Goal: Task Accomplishment & Management: Manage account settings

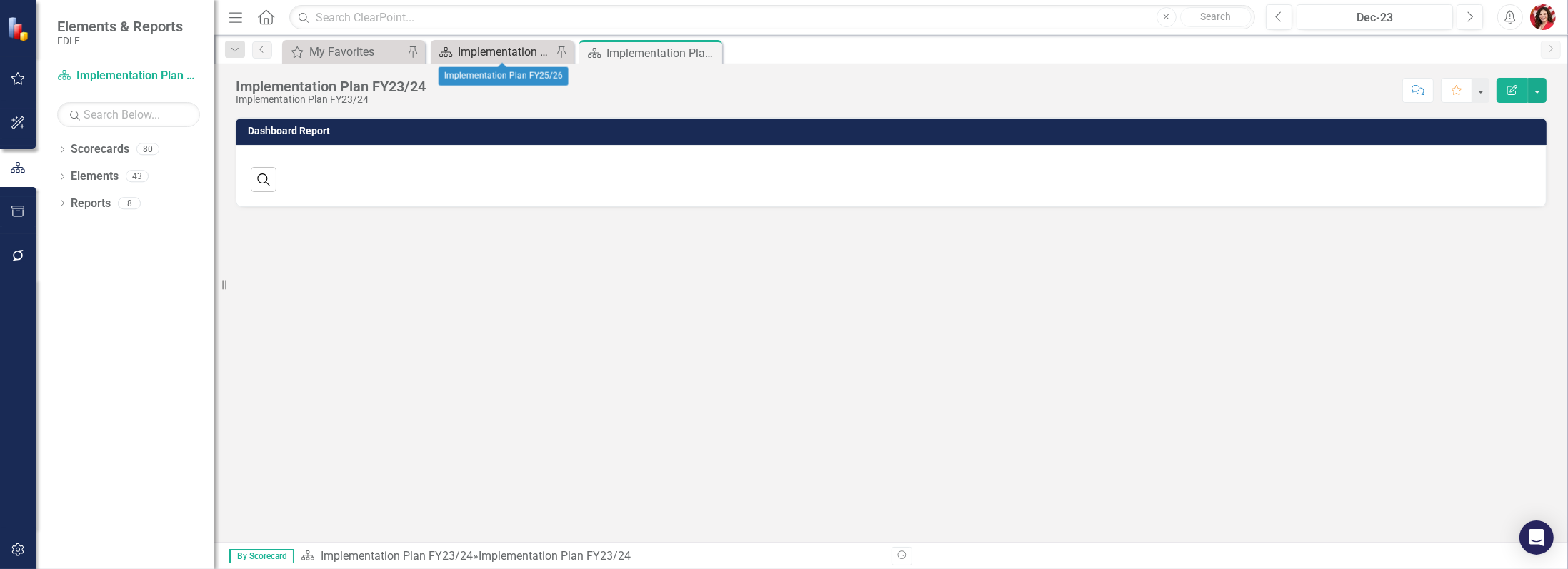
click at [504, 56] on div "Implementation Plan FY25/26" at bounding box center [505, 51] width 95 height 17
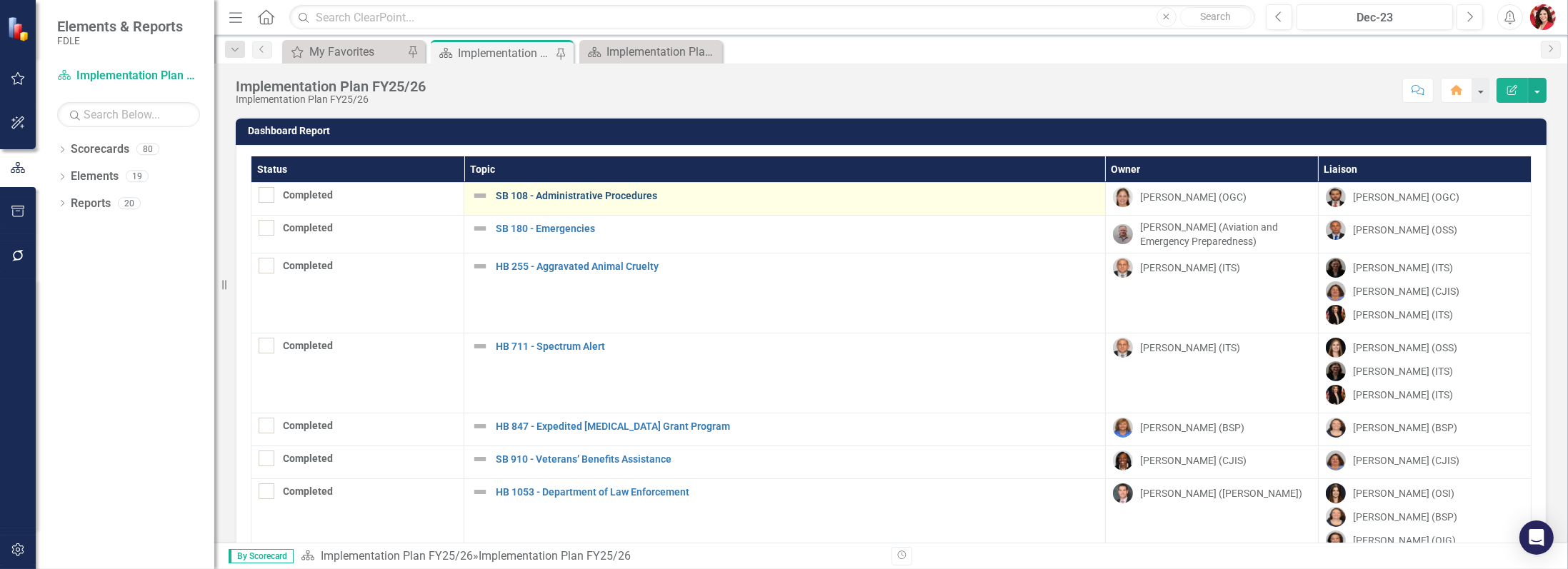
click at [553, 195] on link "SB 108 - Administrative Procedures" at bounding box center [797, 196] width 602 height 11
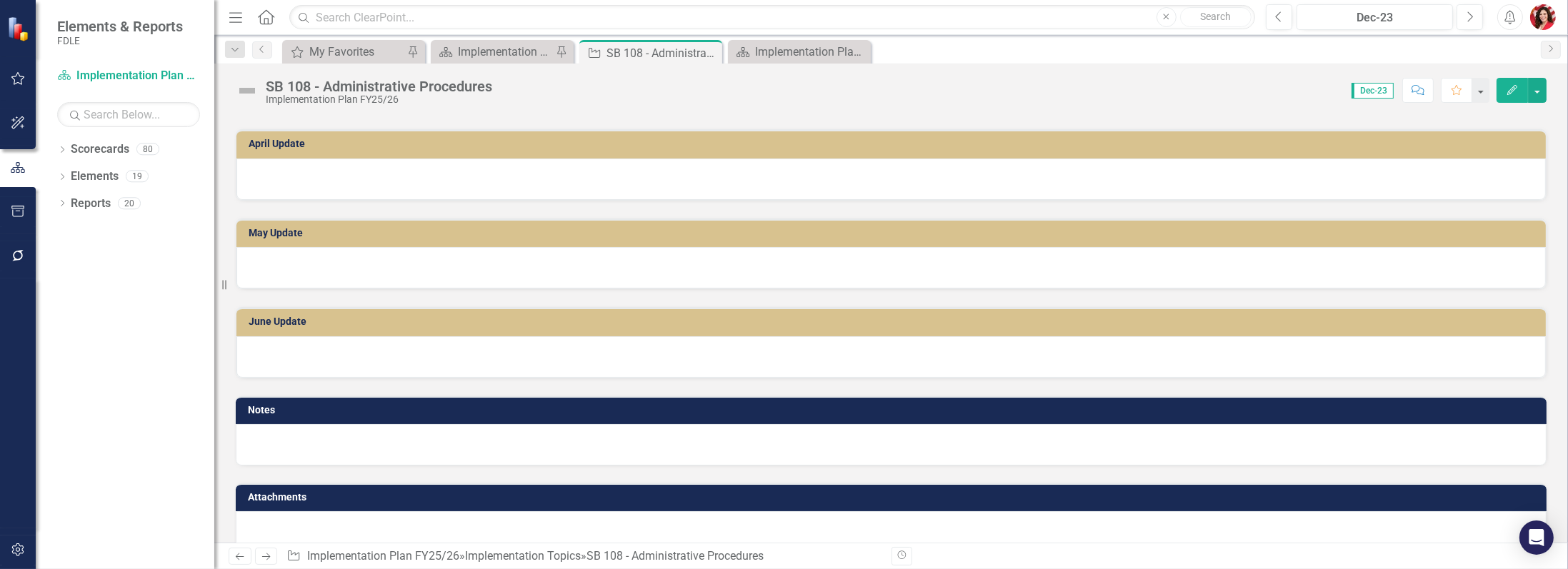
scroll to position [1344, 0]
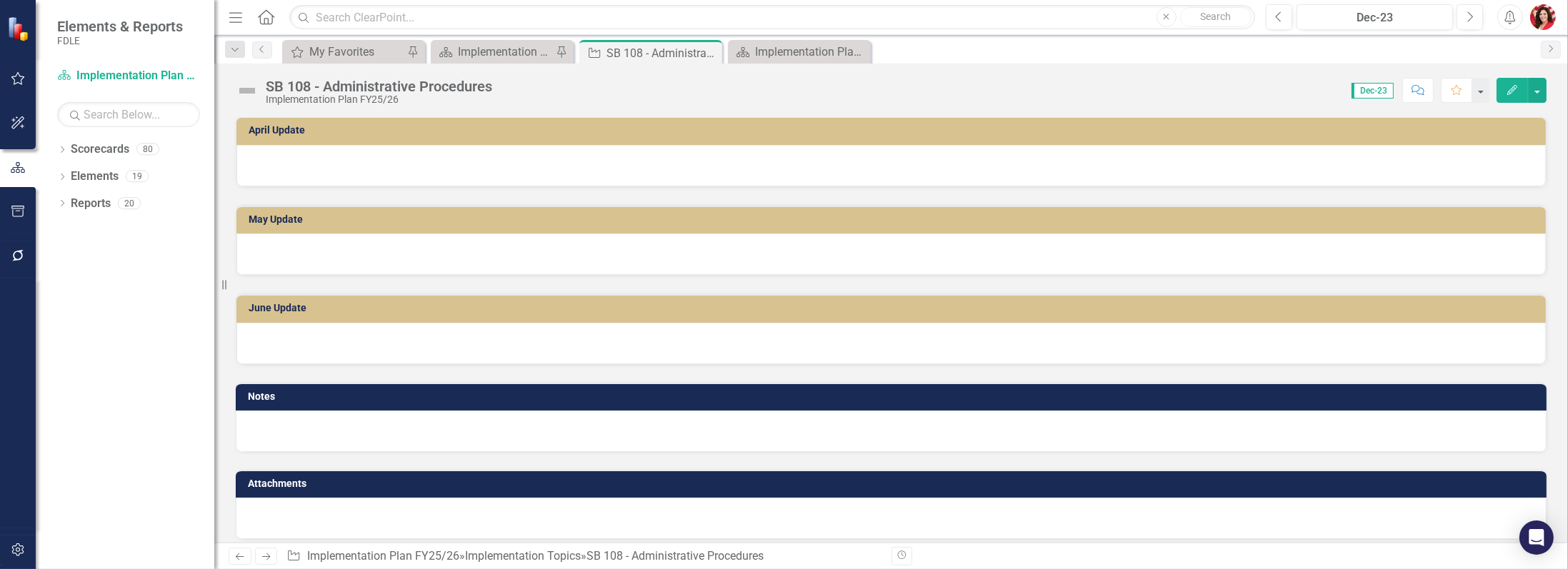
click at [497, 508] on div at bounding box center [891, 518] width 1311 height 41
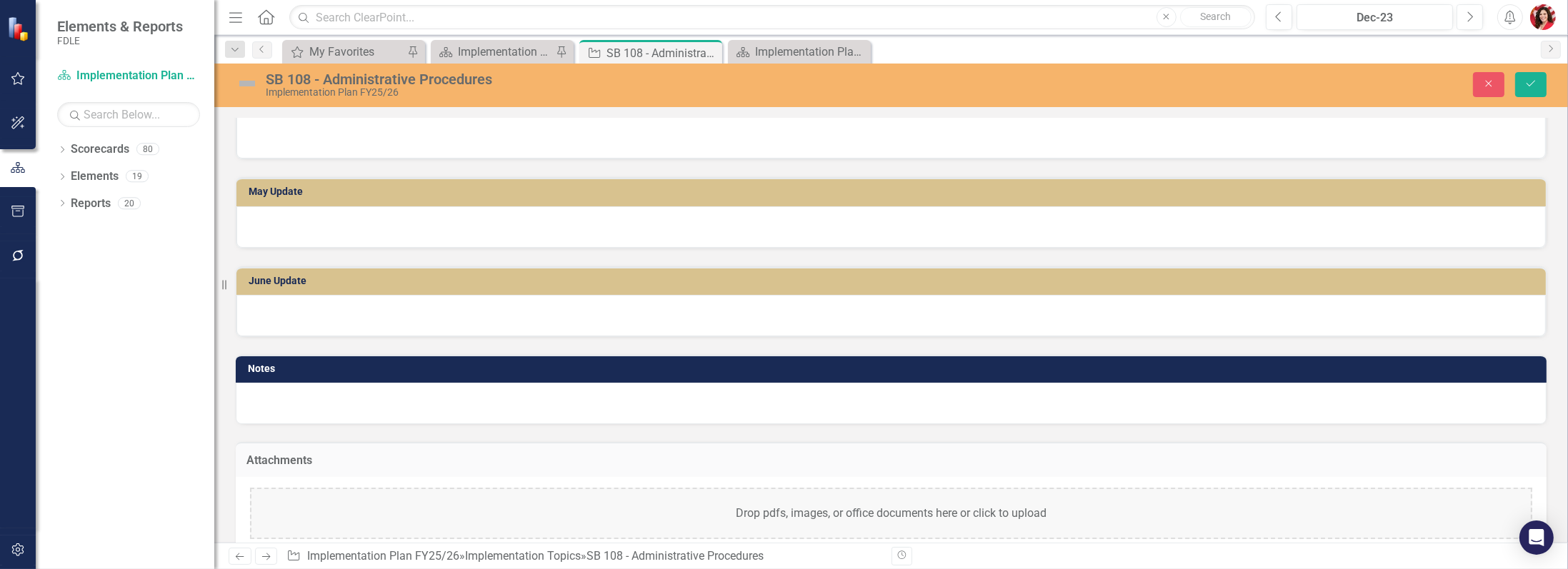
scroll to position [1416, 0]
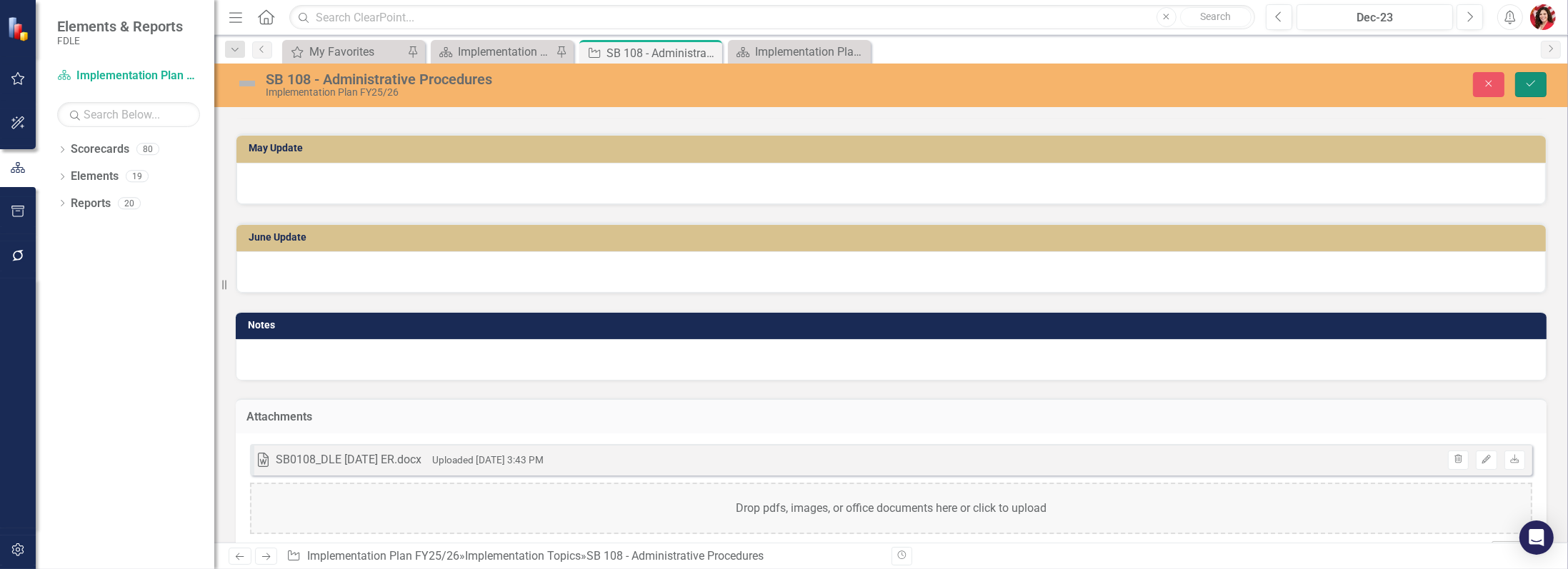
click at [1539, 81] on button "Save" at bounding box center [1531, 84] width 31 height 25
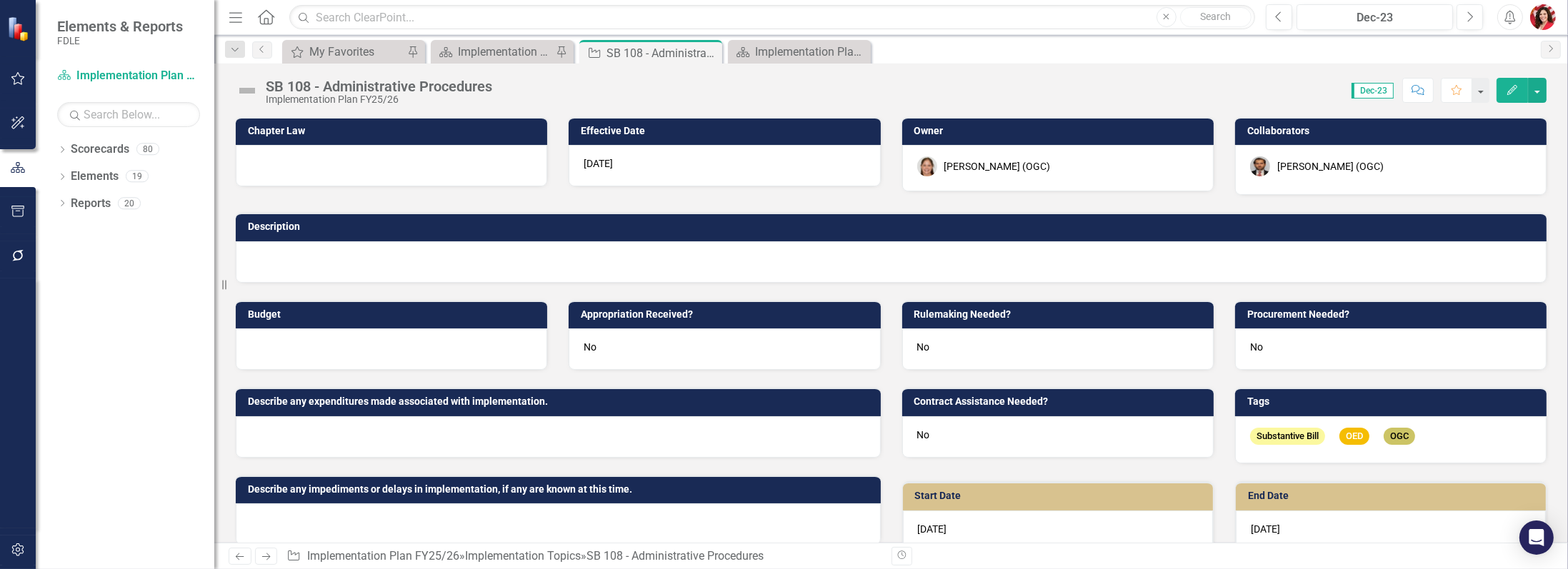
click at [1339, 164] on div "[PERSON_NAME] (OGC)" at bounding box center [1331, 167] width 106 height 15
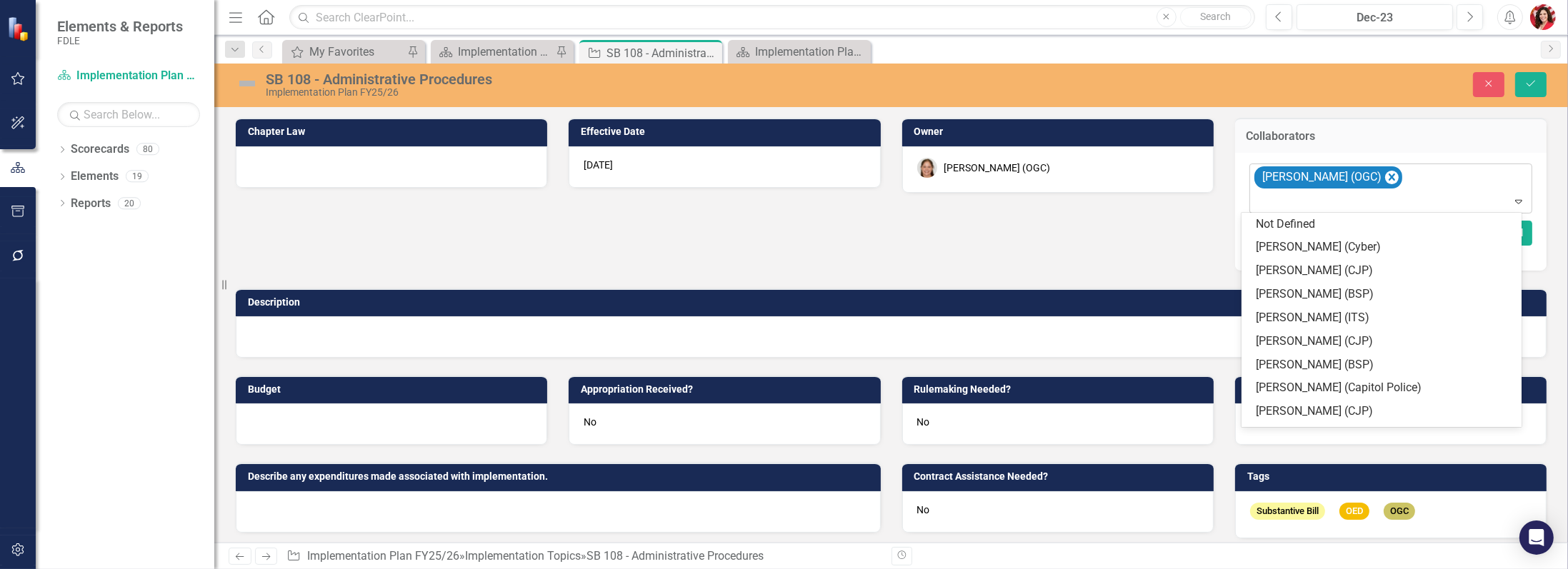
click at [1512, 201] on icon "Expand" at bounding box center [1519, 201] width 15 height 11
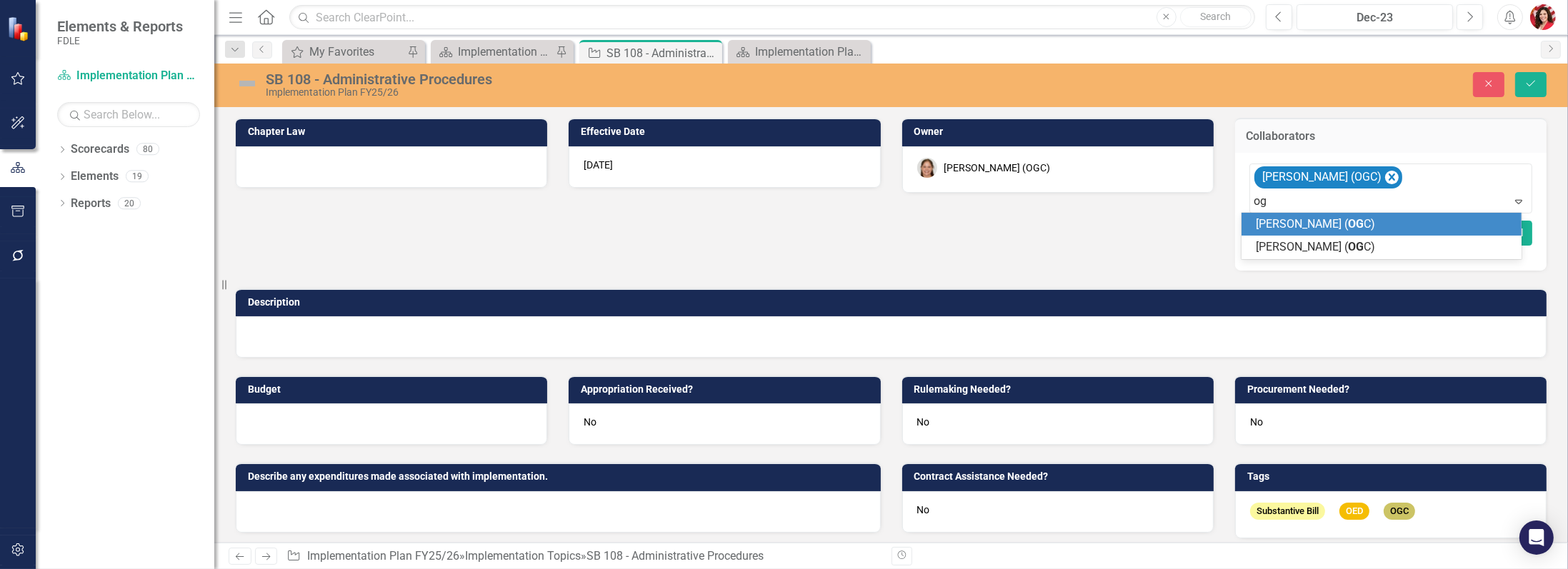
scroll to position [0, 0]
type input "o"
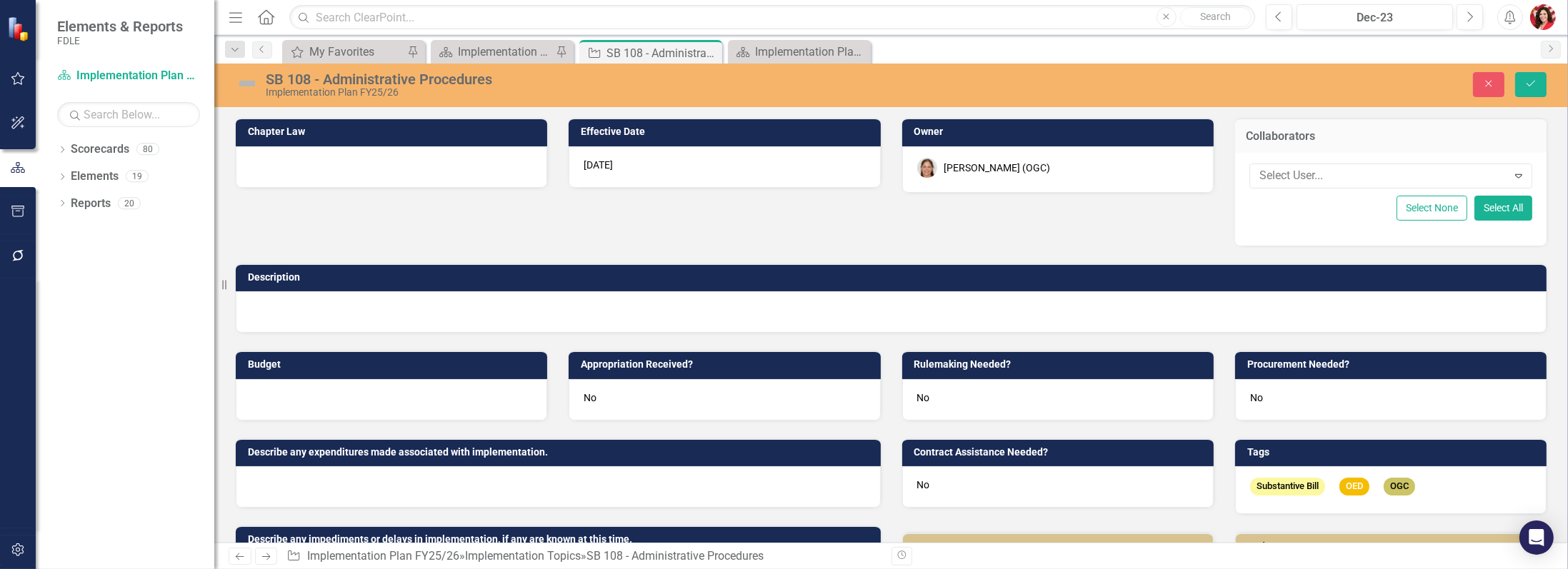
click at [1170, 252] on div "Description" at bounding box center [891, 289] width 1333 height 87
click at [1542, 82] on button "Save" at bounding box center [1531, 84] width 31 height 25
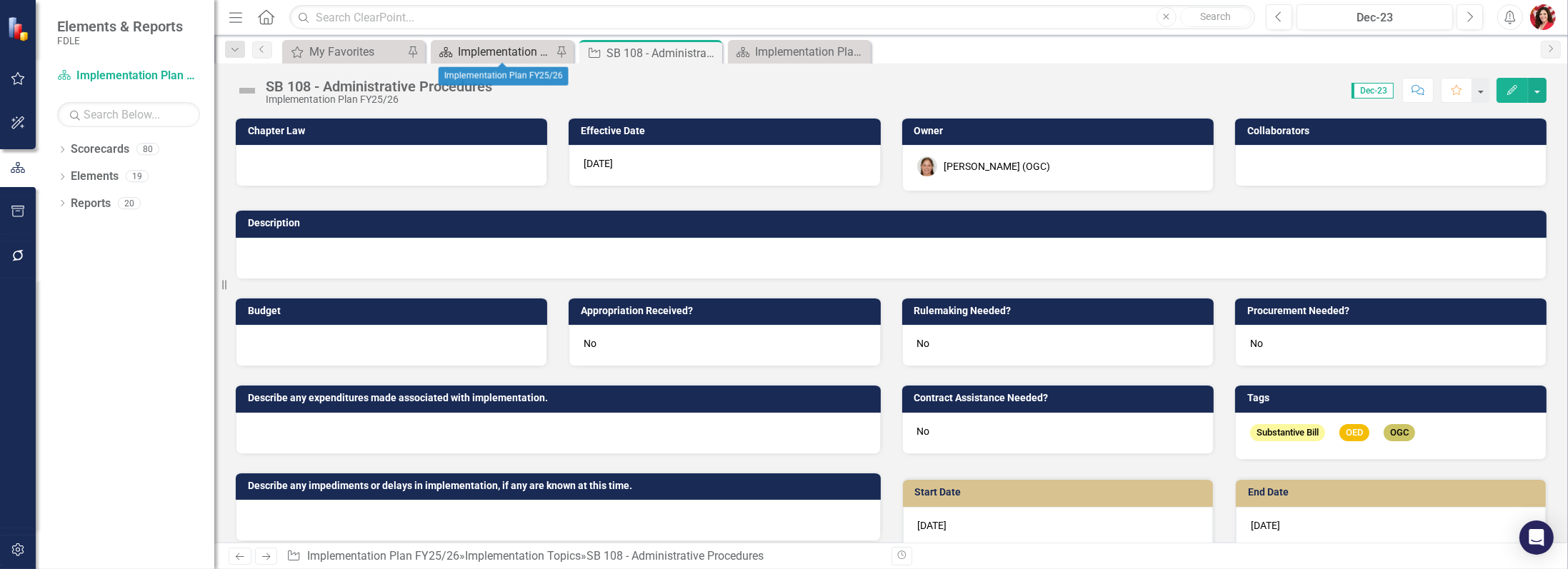
click at [476, 50] on div "Implementation Plan FY25/26" at bounding box center [505, 51] width 95 height 17
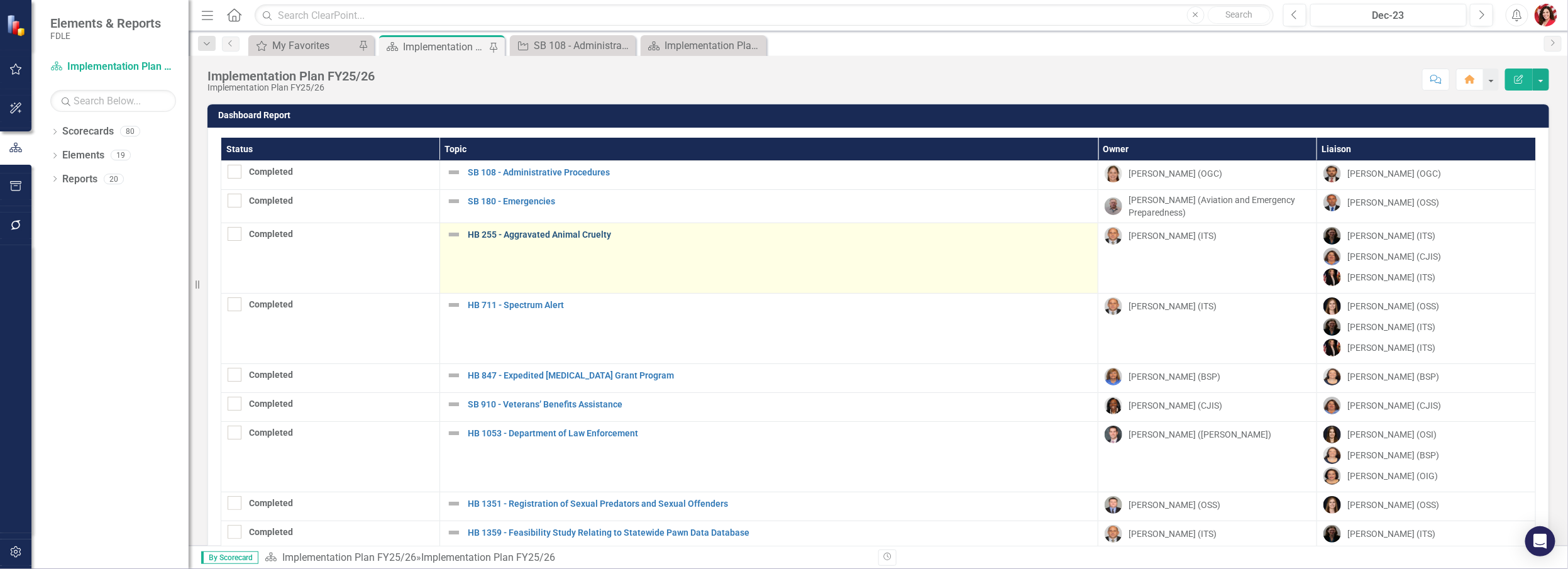
click at [526, 235] on link "HB 255 - Aggravated Animal Cruelty" at bounding box center [780, 235] width 624 height 10
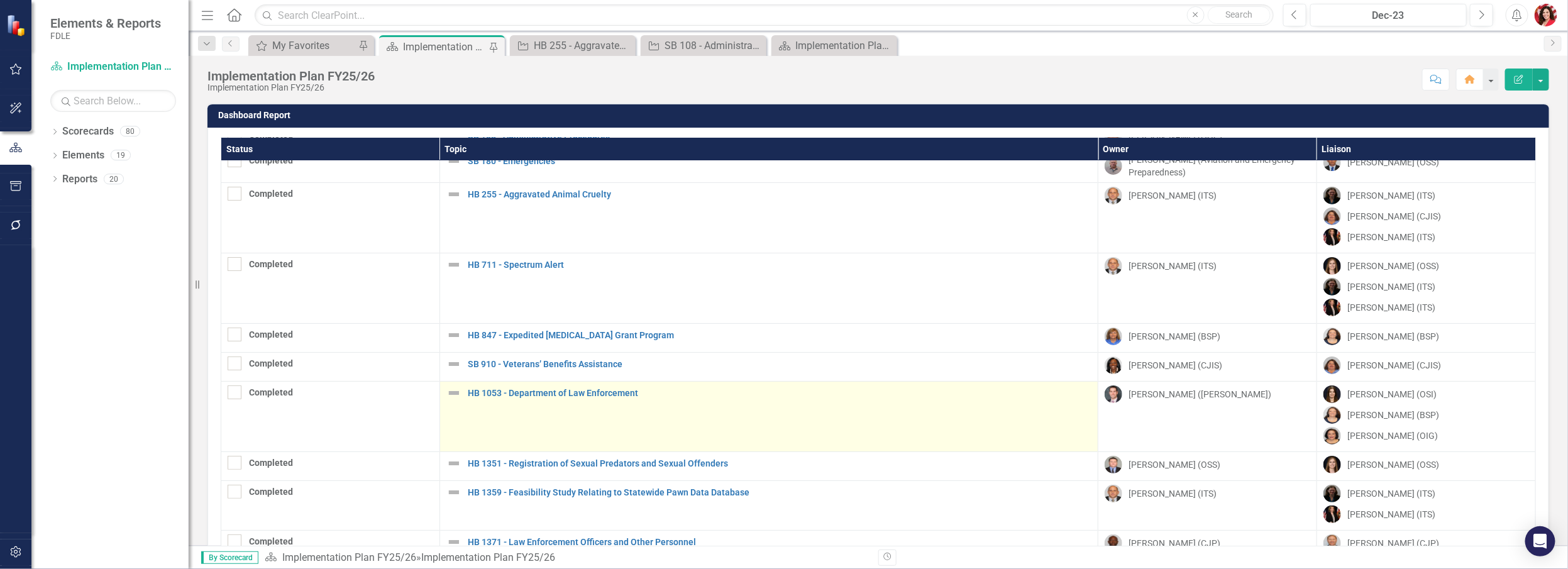
scroll to position [57, 0]
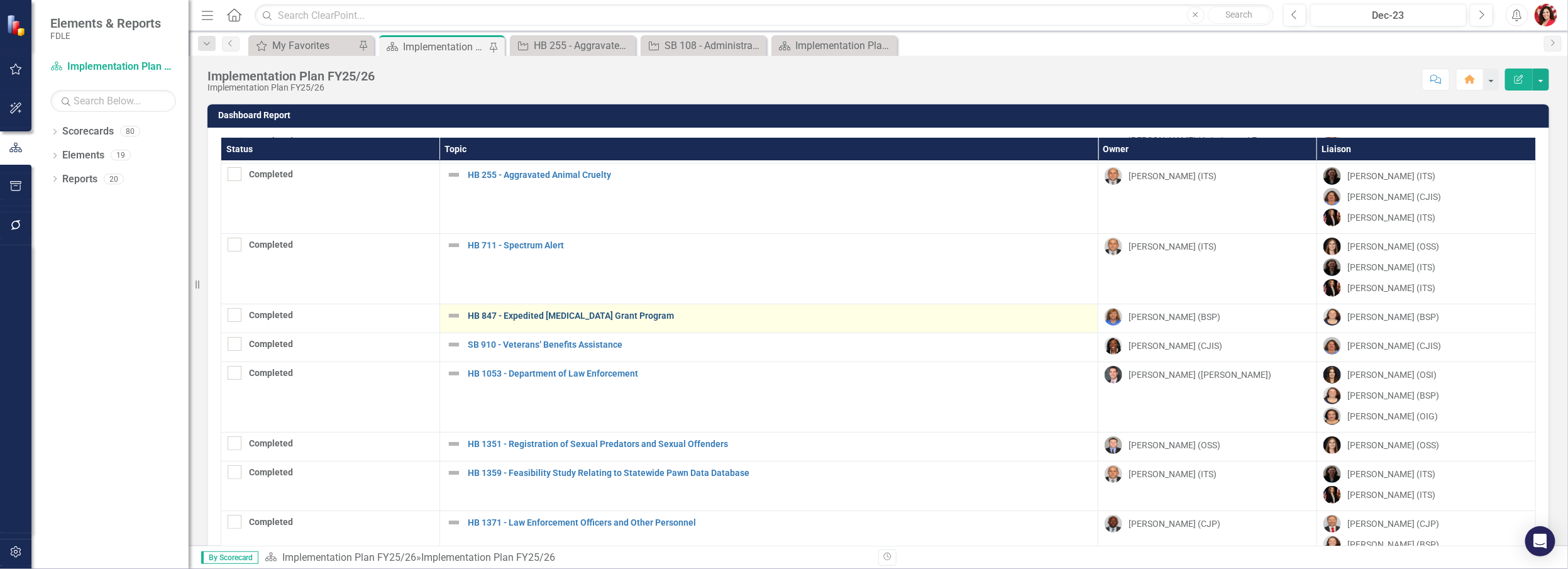
click at [512, 317] on link "HB 847 - Expedited [MEDICAL_DATA] Grant Program" at bounding box center [780, 316] width 624 height 10
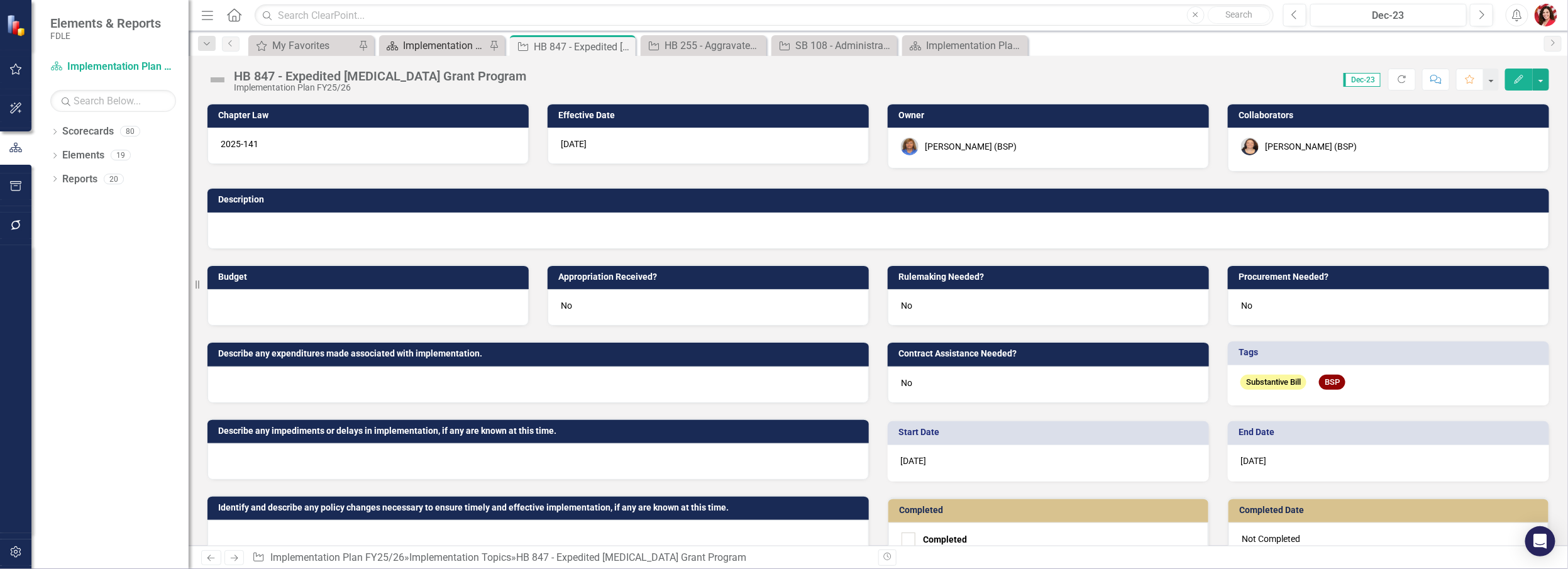
click at [433, 45] on div "Implementation Plan FY25/26" at bounding box center [444, 45] width 83 height 15
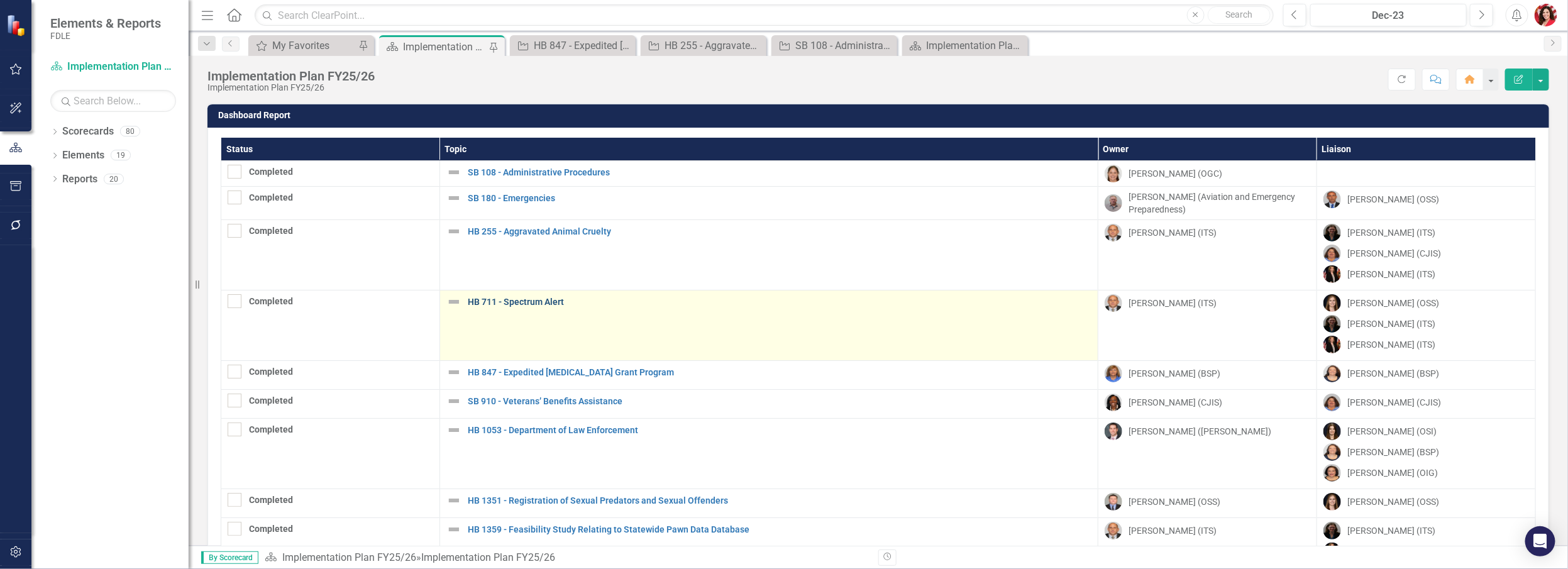
click at [519, 302] on link "HB 711 - Spectrum Alert" at bounding box center [780, 302] width 624 height 10
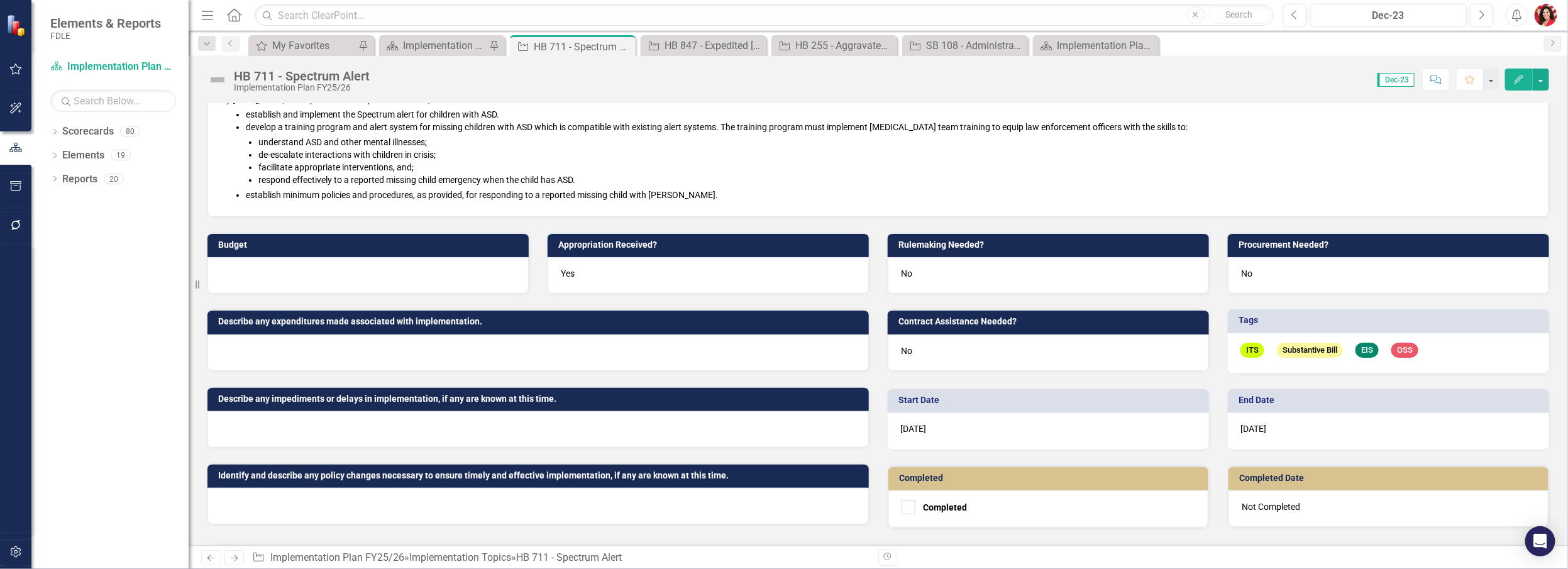
scroll to position [316, 0]
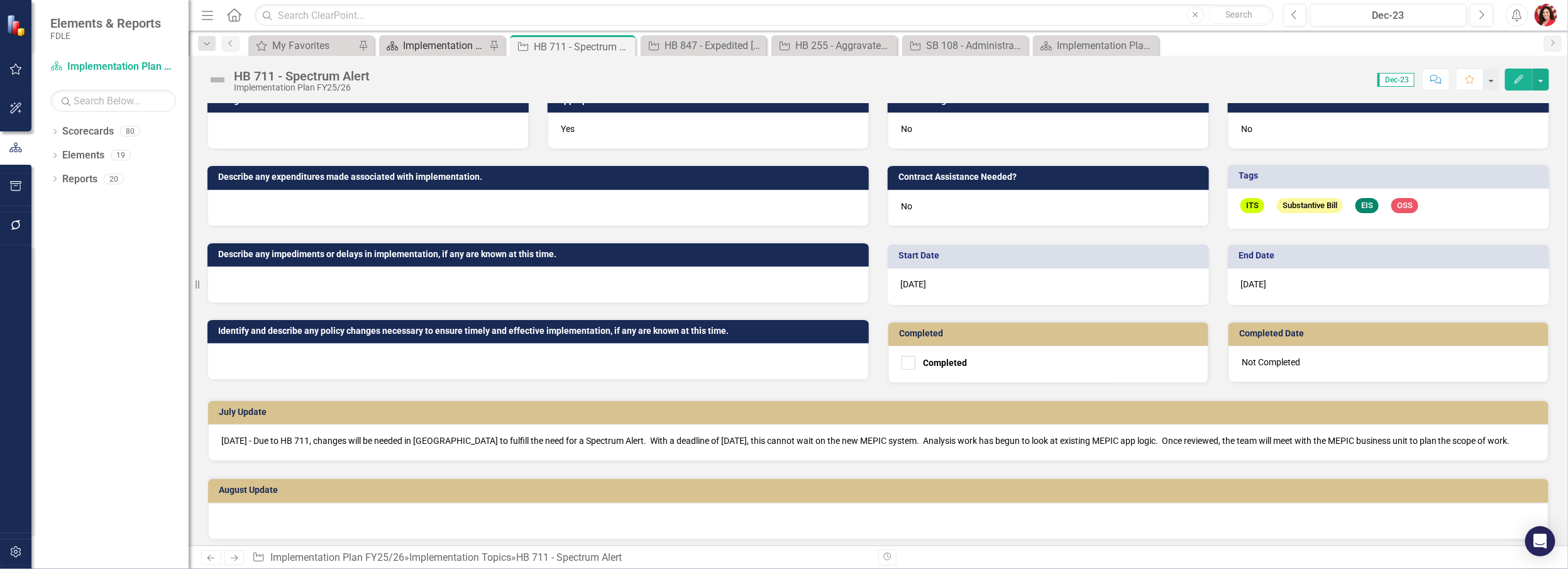
click at [445, 48] on div "Implementation Plan FY25/26" at bounding box center [444, 45] width 83 height 15
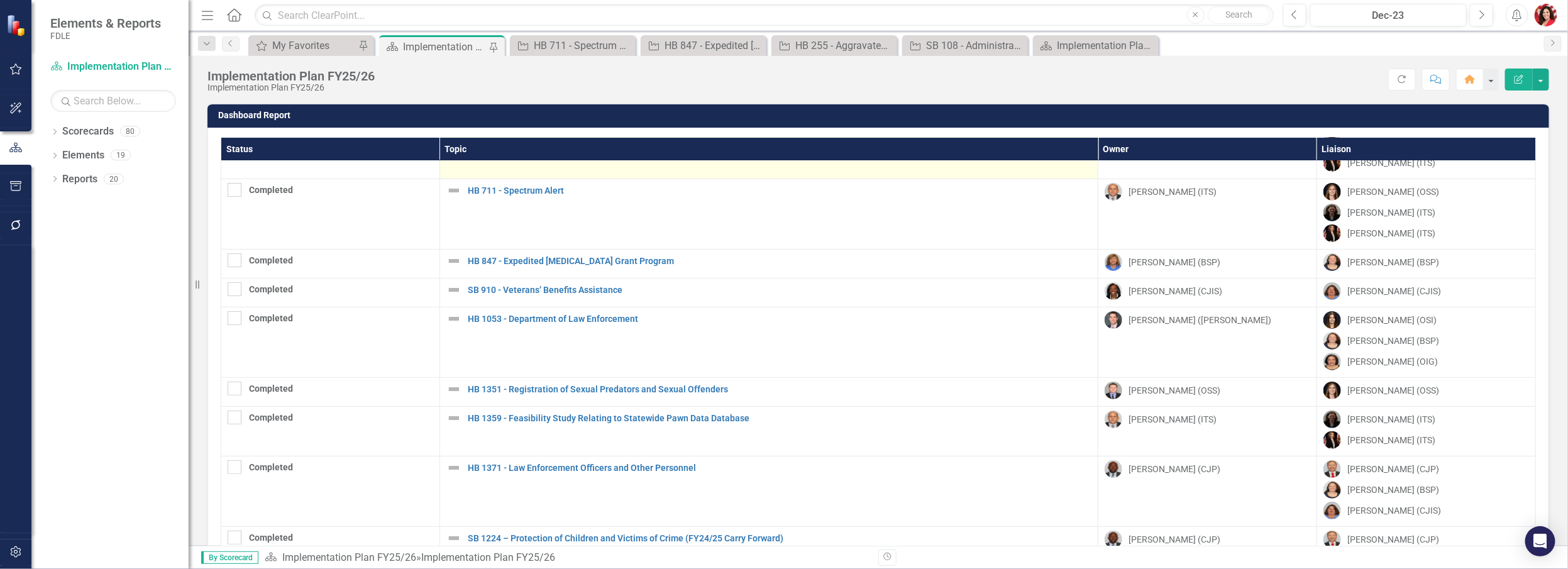
scroll to position [114, 0]
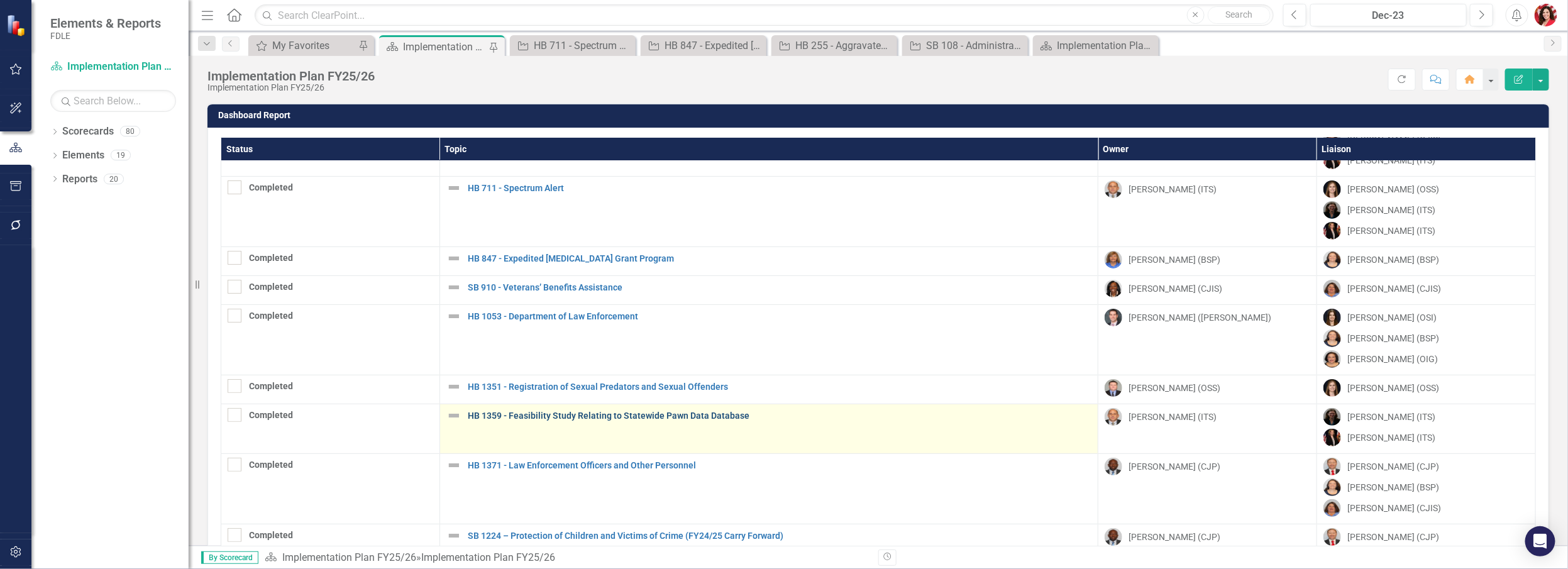
click at [552, 411] on link "HB 1359 - Feasibility Study Relating to Statewide Pawn Data Database" at bounding box center [780, 416] width 624 height 10
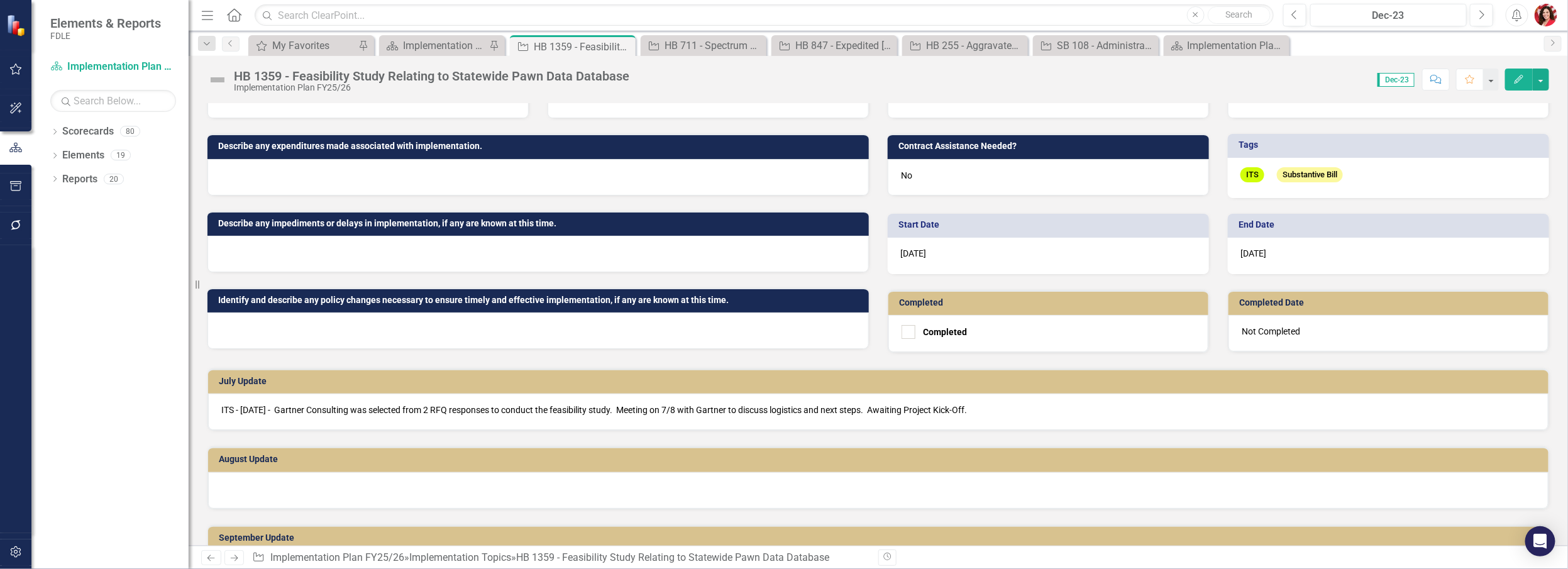
scroll to position [255, 0]
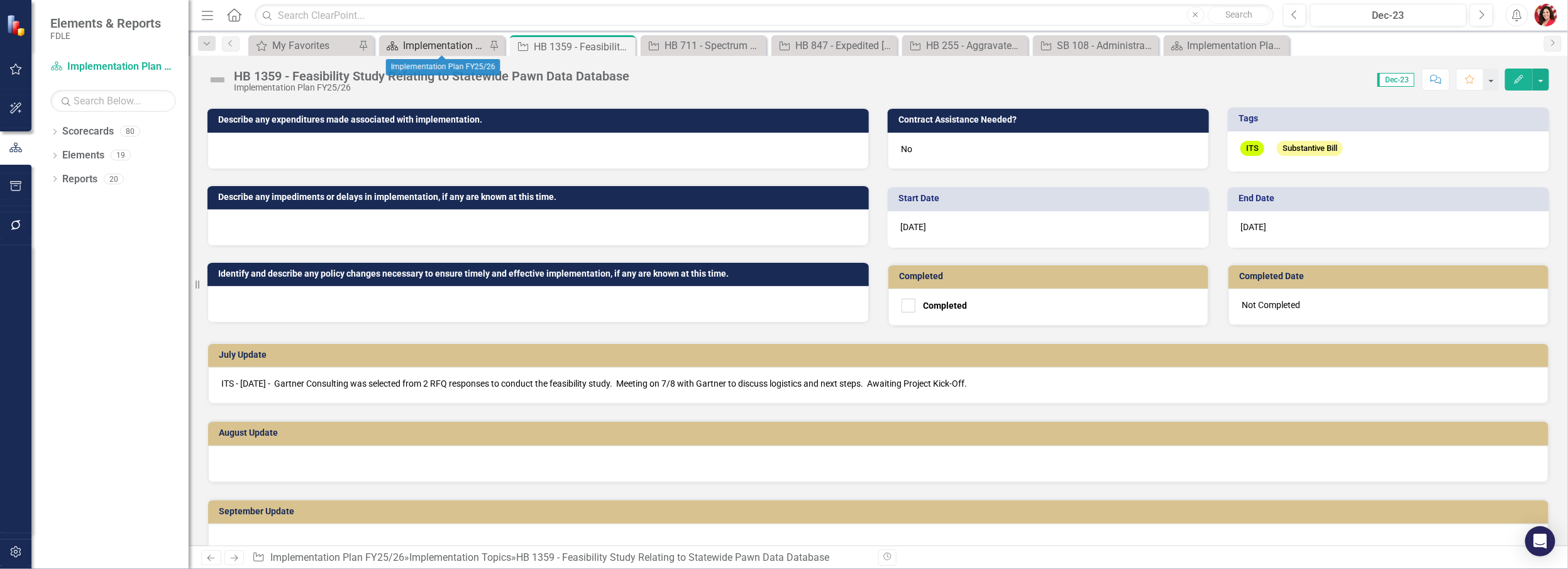
click at [401, 46] on link "Scorecard Implementation Plan FY25/26" at bounding box center [434, 45] width 103 height 15
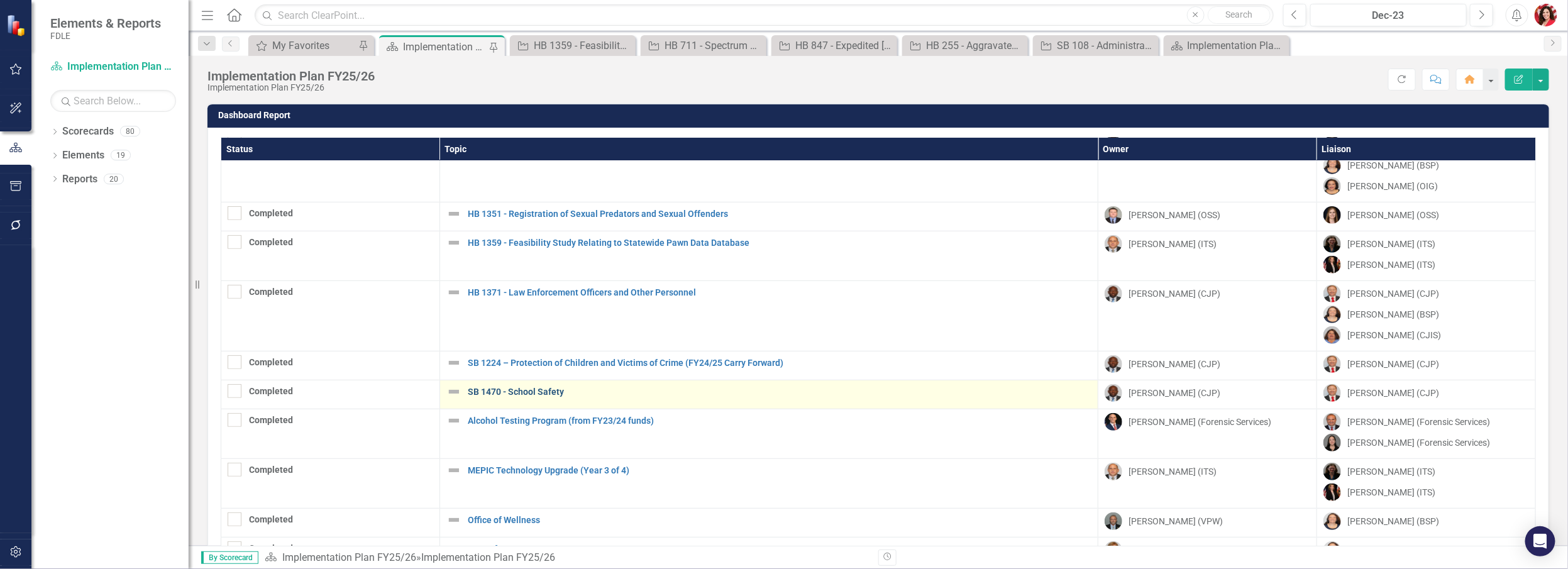
scroll to position [400, 0]
